Goal: Task Accomplishment & Management: Manage account settings

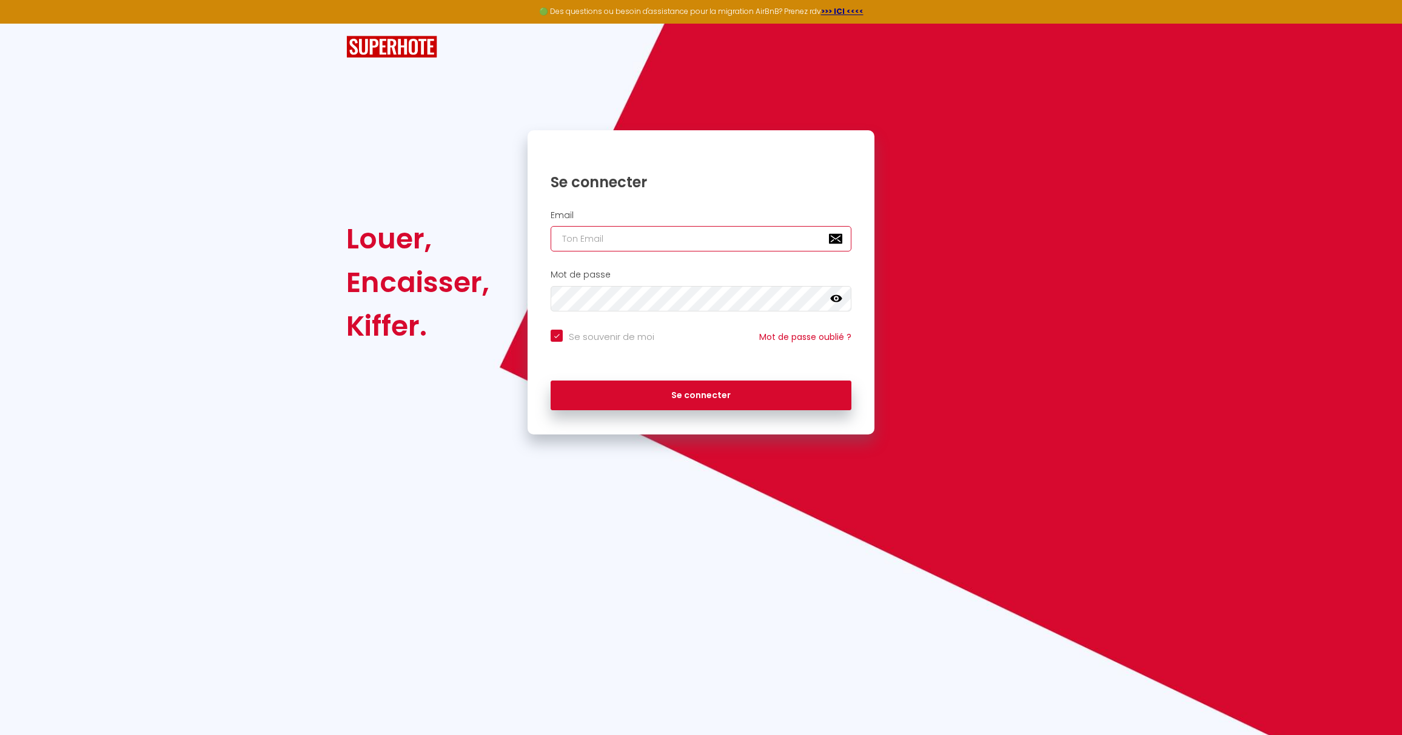
type input "[EMAIL_ADDRESS][DOMAIN_NAME]"
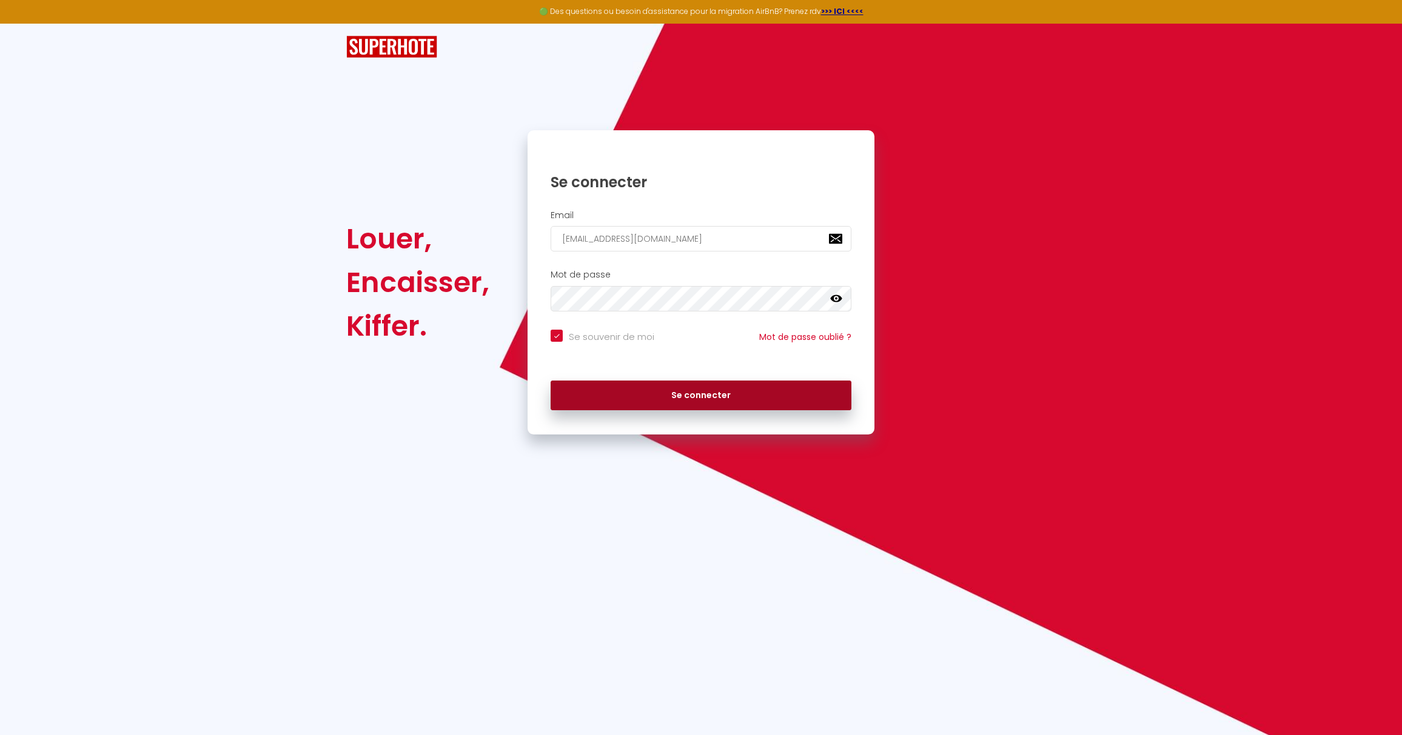
click at [643, 406] on button "Se connecter" at bounding box center [700, 396] width 301 height 30
checkbox input "true"
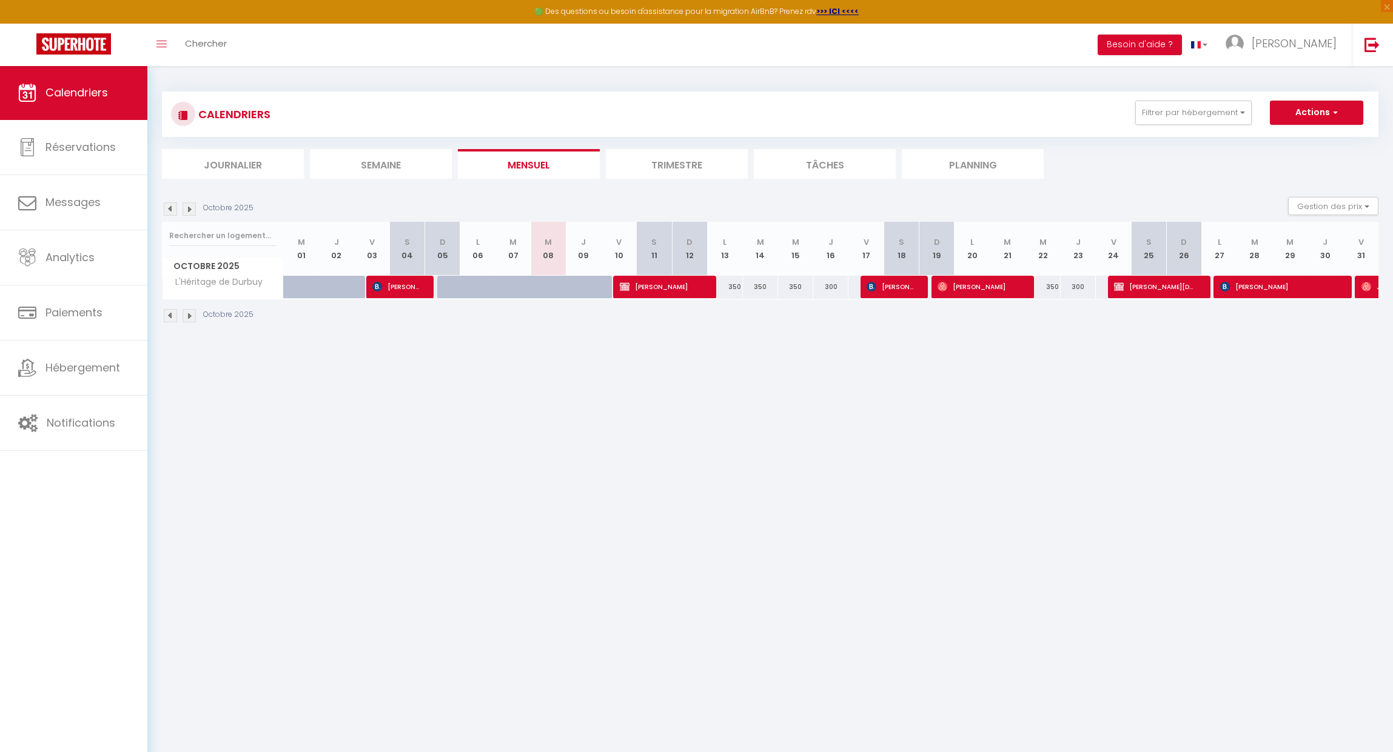
click at [173, 209] on img at bounding box center [170, 208] width 13 height 13
select select
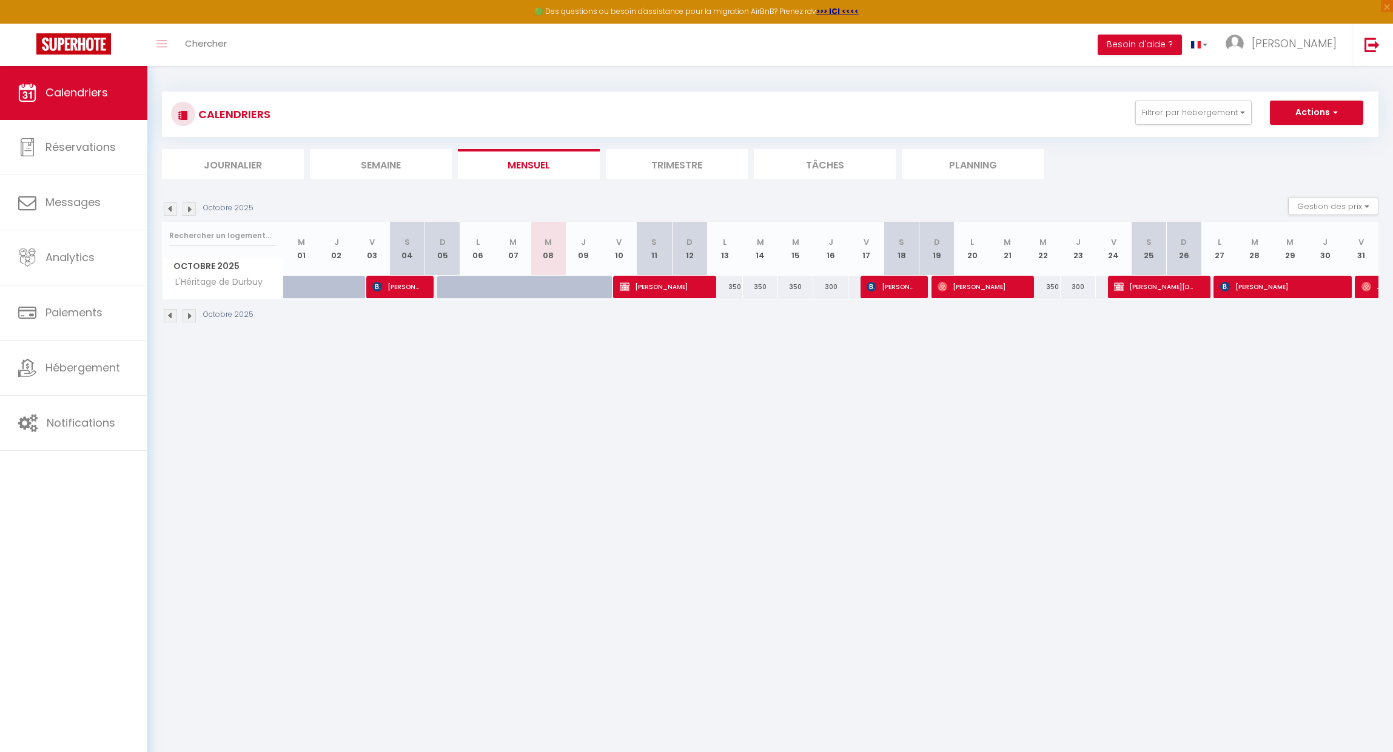
select select
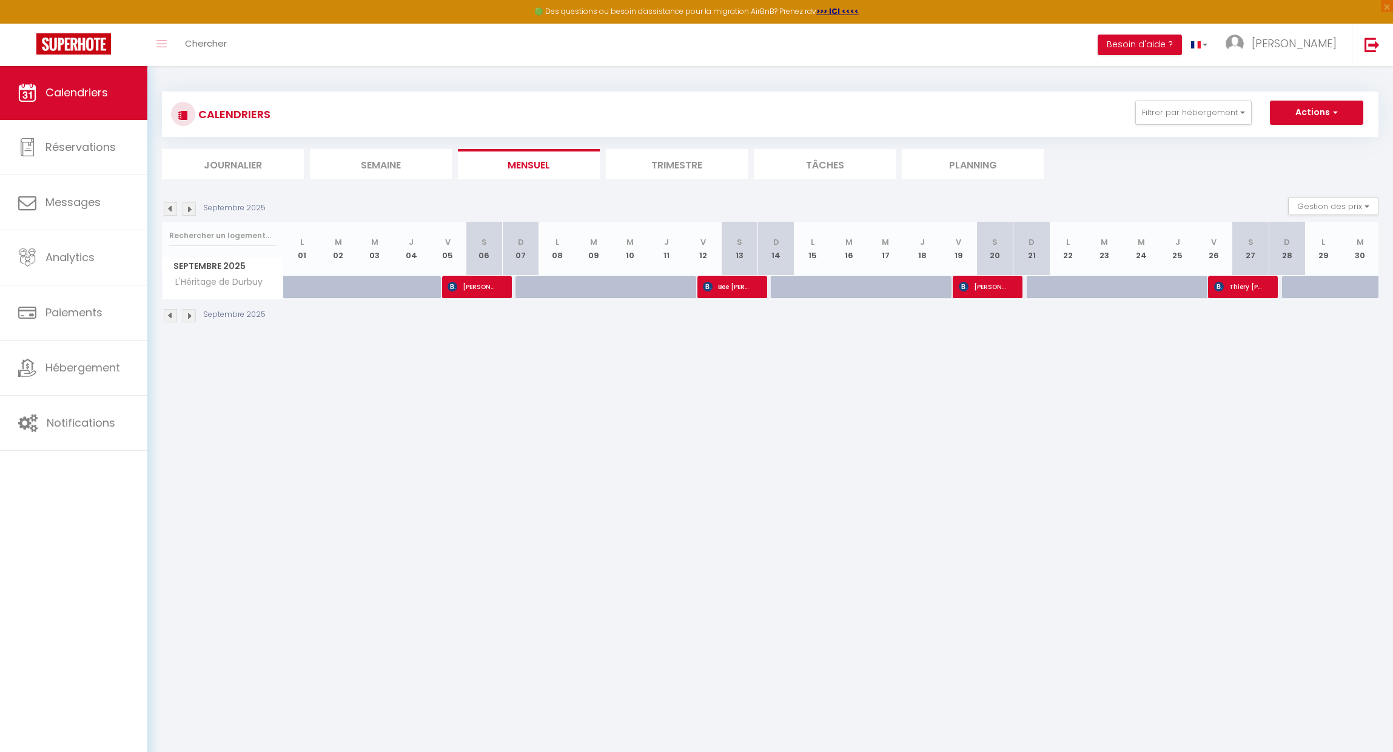
click at [1260, 290] on span "Thiery [PERSON_NAME]" at bounding box center [1238, 286] width 49 height 23
select select "OK"
select select "0"
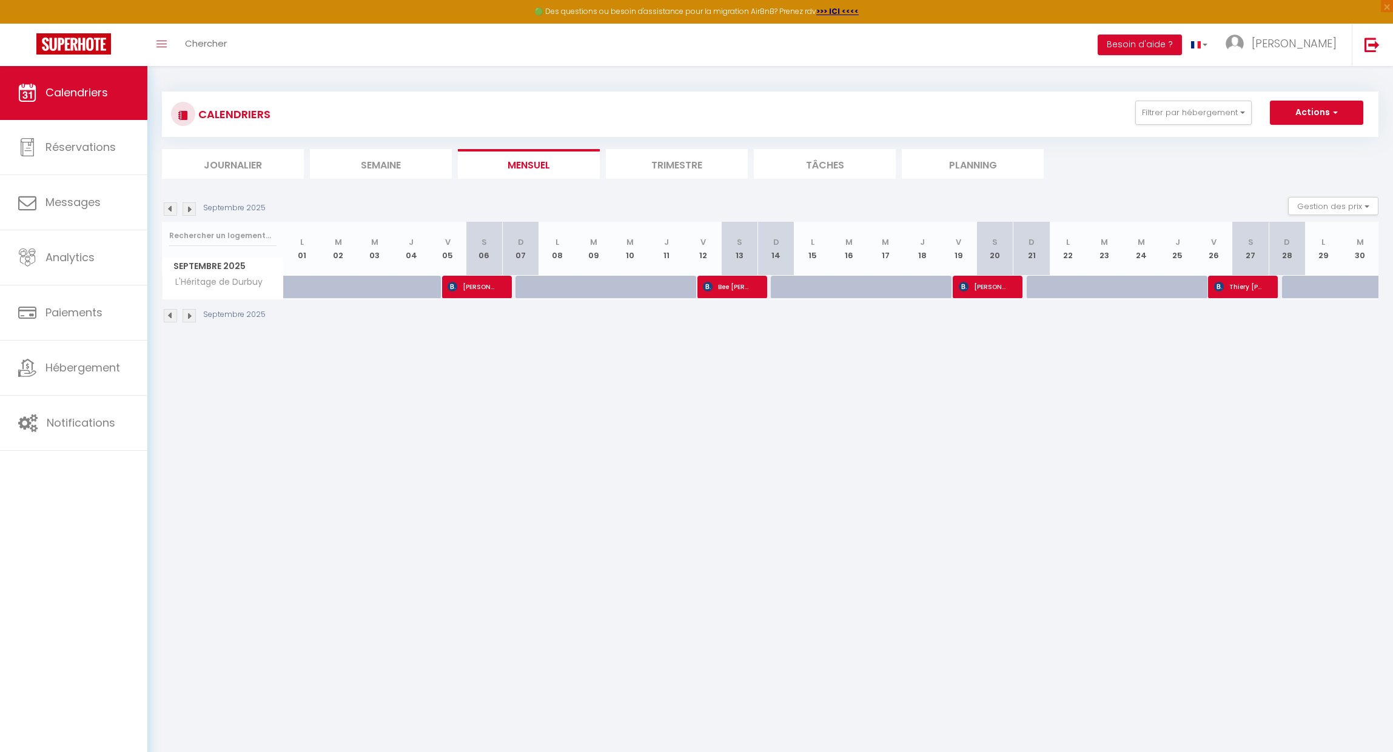
select select "1"
select select
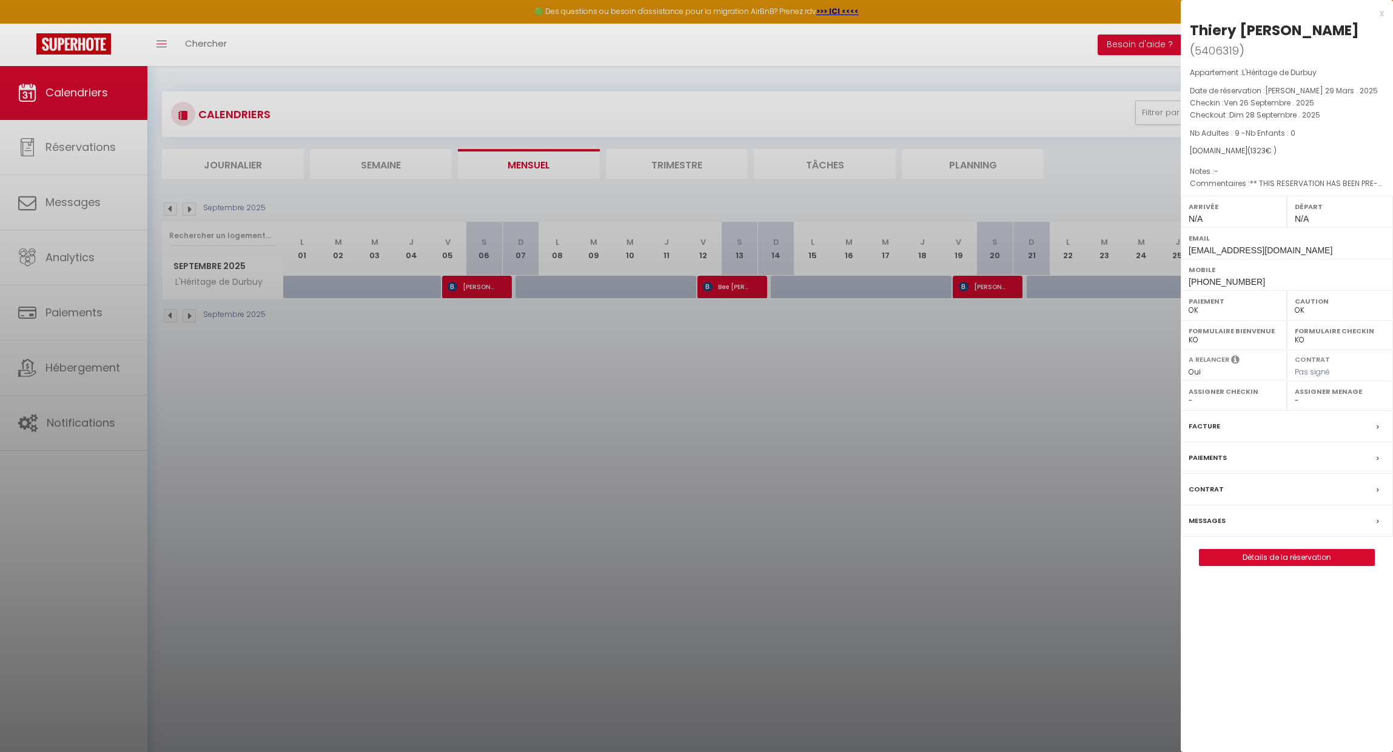
click at [1288, 554] on link "Détails de la réservation" at bounding box center [1286, 558] width 175 height 16
